Goal: Transaction & Acquisition: Purchase product/service

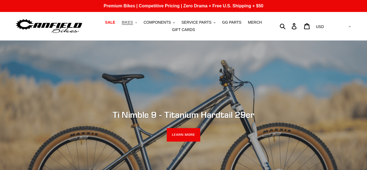
click at [133, 21] on span "BIKES" at bounding box center [127, 22] width 11 height 5
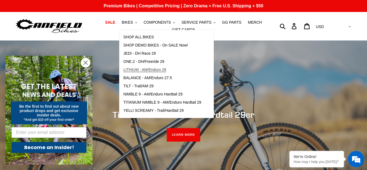
click at [144, 71] on span "LITHIUM - AM/Enduro 29" at bounding box center [144, 69] width 43 height 5
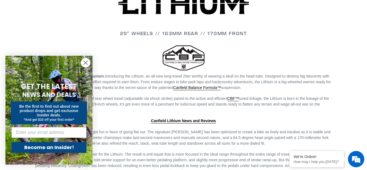
scroll to position [809, 0]
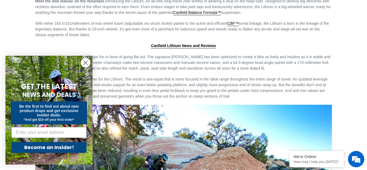
click at [86, 61] on circle "Close dialog" at bounding box center [85, 62] width 9 height 9
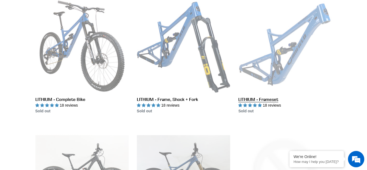
scroll to position [0, 0]
click at [294, 48] on link "LITHIUM - Frameset" at bounding box center [284, 56] width 93 height 114
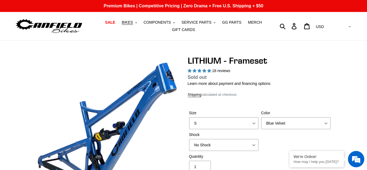
select select "highest-rating"
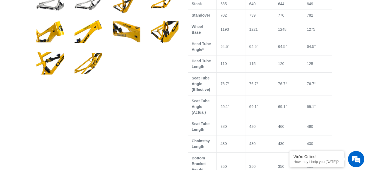
scroll to position [384, 0]
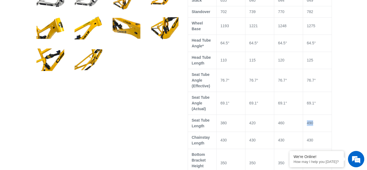
drag, startPoint x: 319, startPoint y: 118, endPoint x: 304, endPoint y: 118, distance: 15.2
click at [304, 118] on td "490" at bounding box center [316, 122] width 29 height 17
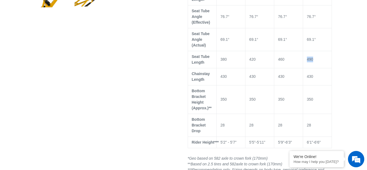
scroll to position [451, 0]
